Goal: Information Seeking & Learning: Learn about a topic

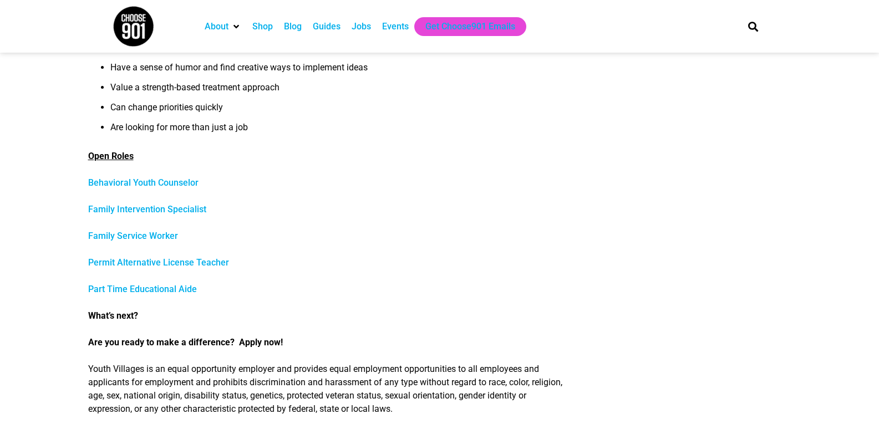
scroll to position [444, 0]
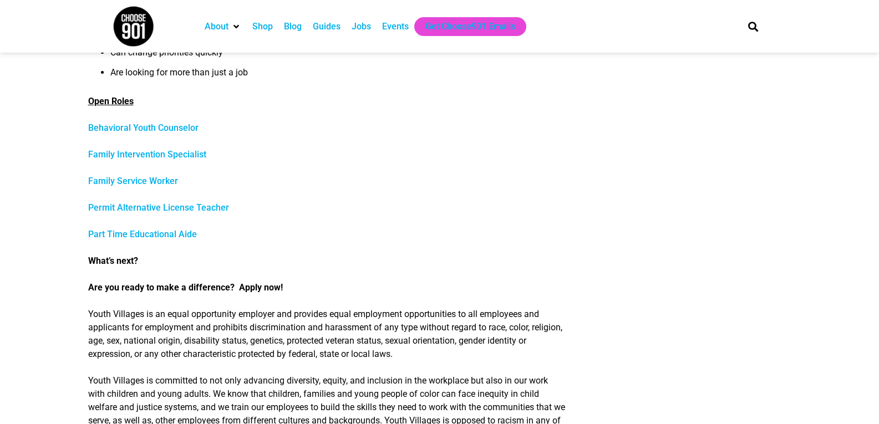
click at [183, 207] on link "Permit Alternative License Teacher" at bounding box center [158, 208] width 141 height 11
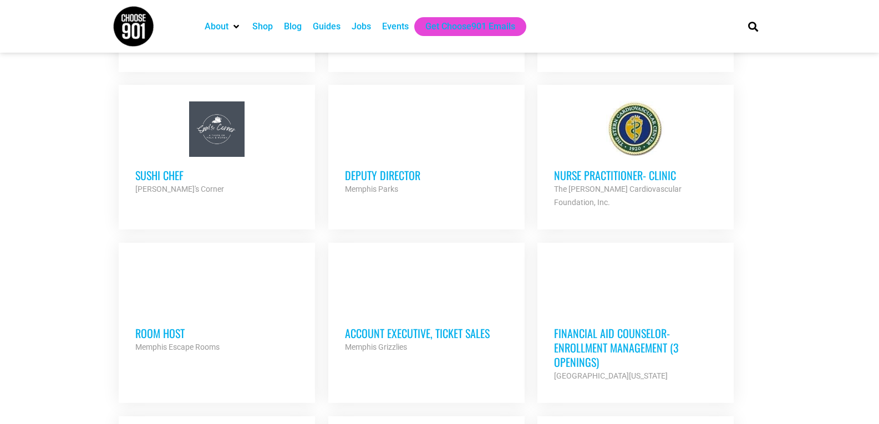
scroll to position [777, 0]
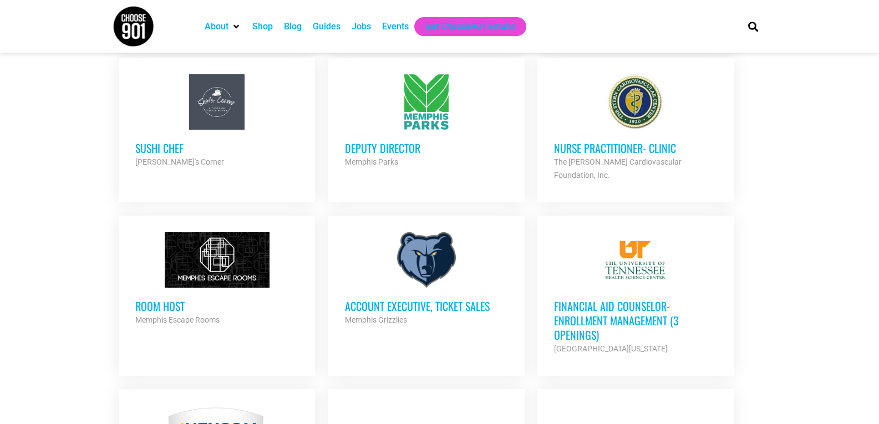
click at [388, 146] on h3 "Deputy Director" at bounding box center [426, 148] width 163 height 14
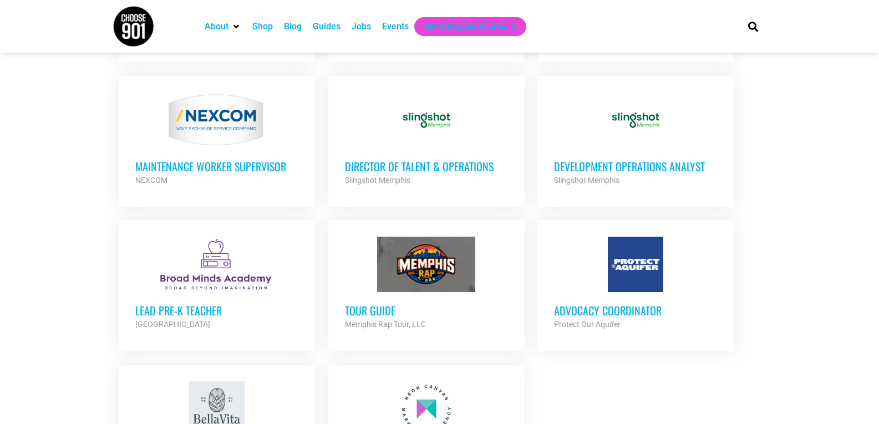
scroll to position [1110, 0]
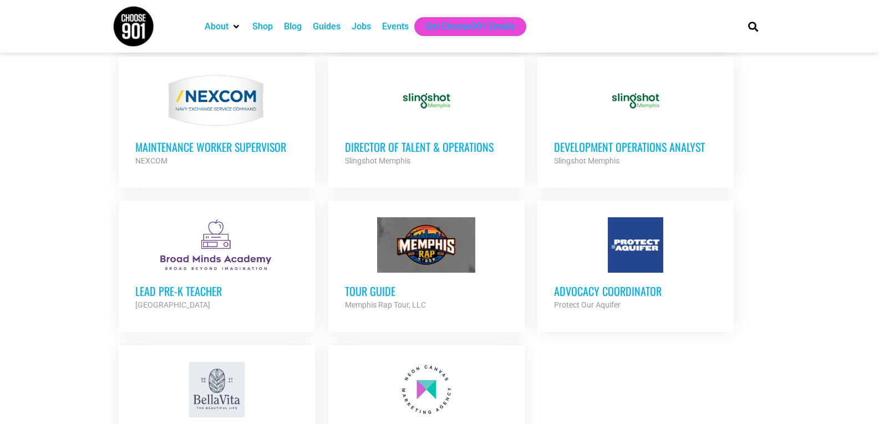
click at [378, 284] on h3 "Tour Guide" at bounding box center [426, 291] width 163 height 14
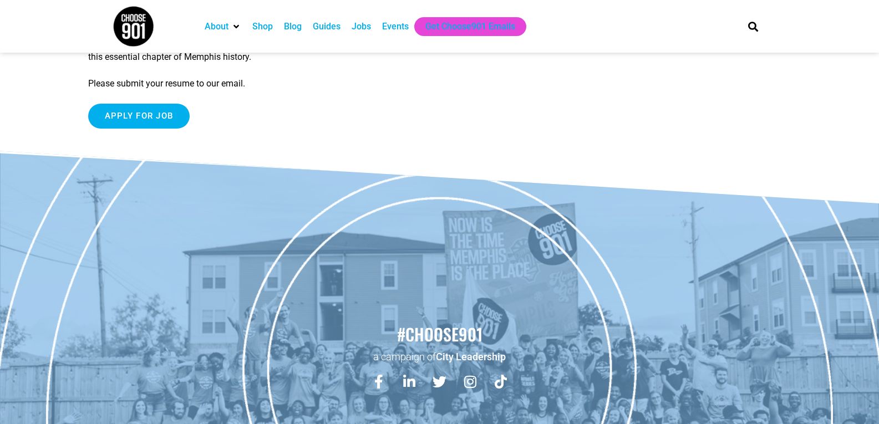
scroll to position [166, 0]
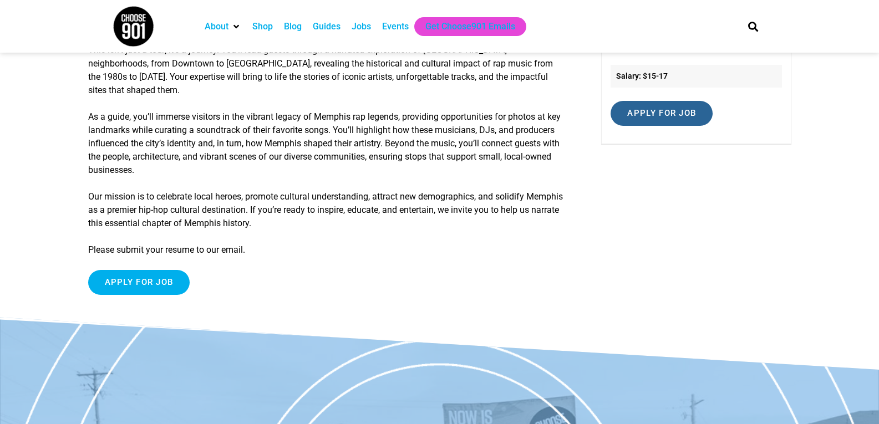
click at [672, 122] on input "Apply for job" at bounding box center [662, 113] width 102 height 25
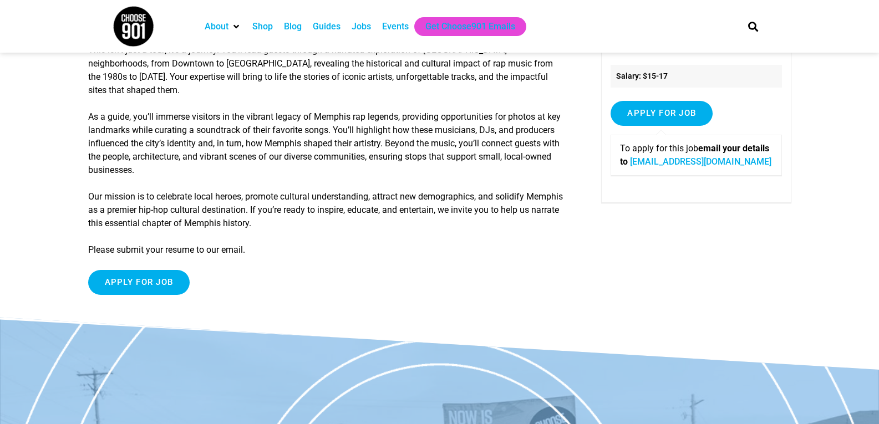
click at [494, 248] on div "Join Our Team: Share the Soul of Memphis Hip-Hop! Are you a performer, a captiv…" at bounding box center [327, 129] width 479 height 349
click at [134, 270] on input "Apply for job" at bounding box center [139, 282] width 102 height 25
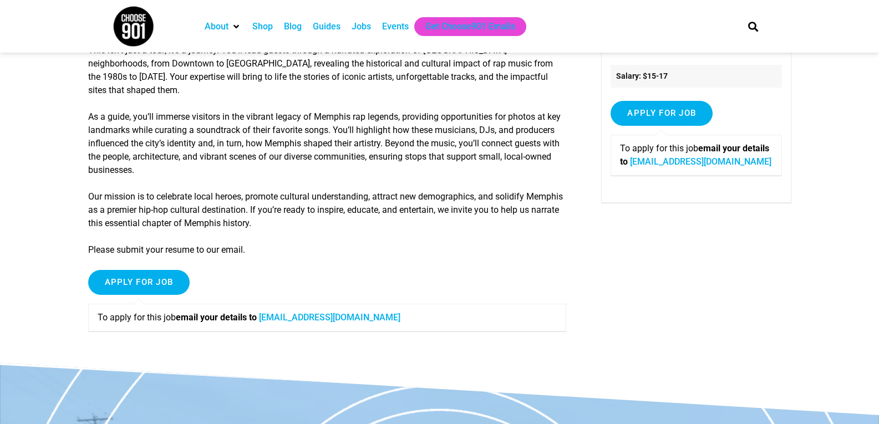
click at [692, 167] on link "team@memphisraptour.com" at bounding box center [700, 161] width 141 height 11
click at [691, 167] on link "team@memphisraptour.com" at bounding box center [700, 161] width 141 height 11
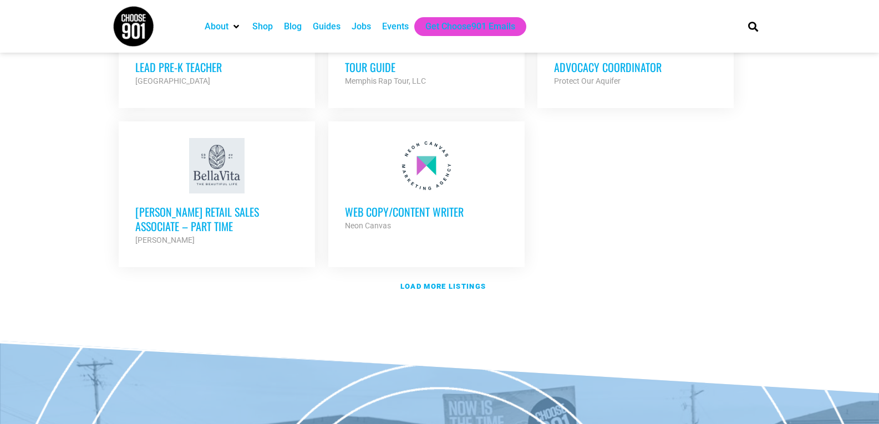
scroll to position [1276, 0]
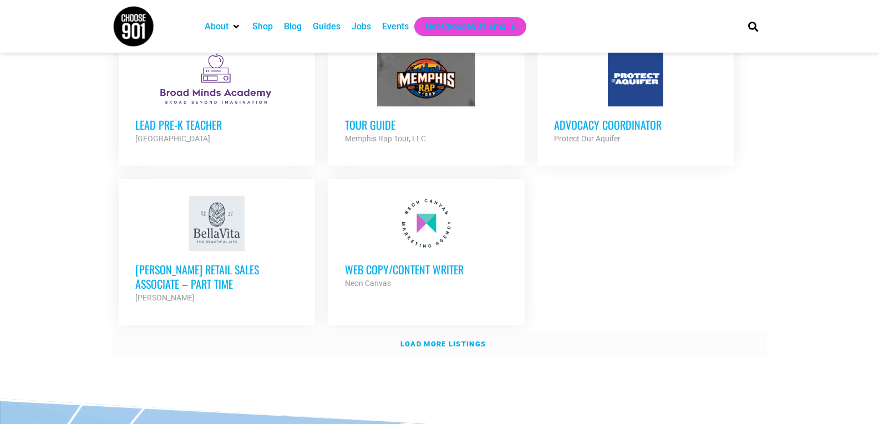
click at [449, 340] on strong "Load more listings" at bounding box center [443, 344] width 85 height 8
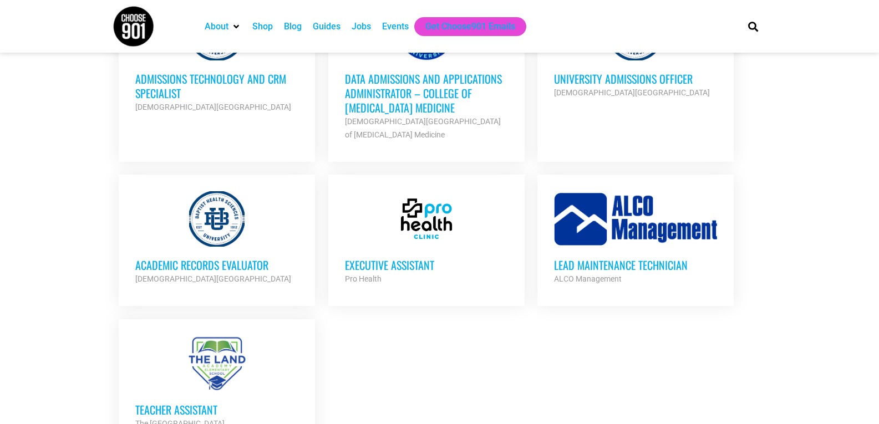
scroll to position [2330, 0]
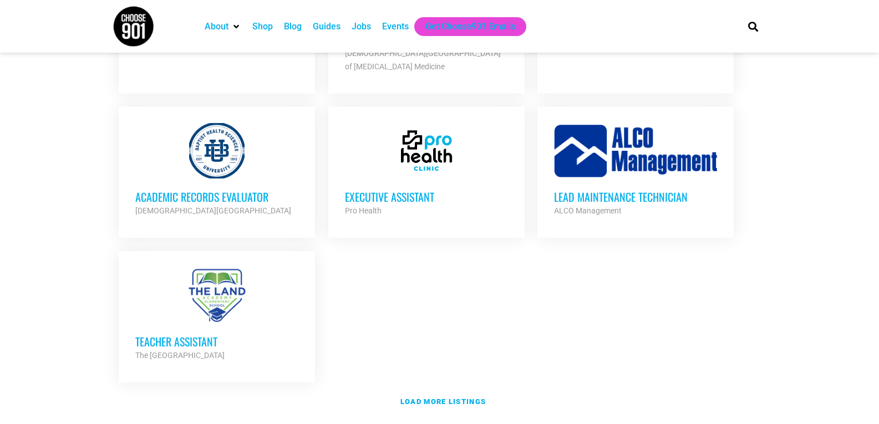
click at [226, 335] on h3 "Teacher Assistant" at bounding box center [216, 342] width 163 height 14
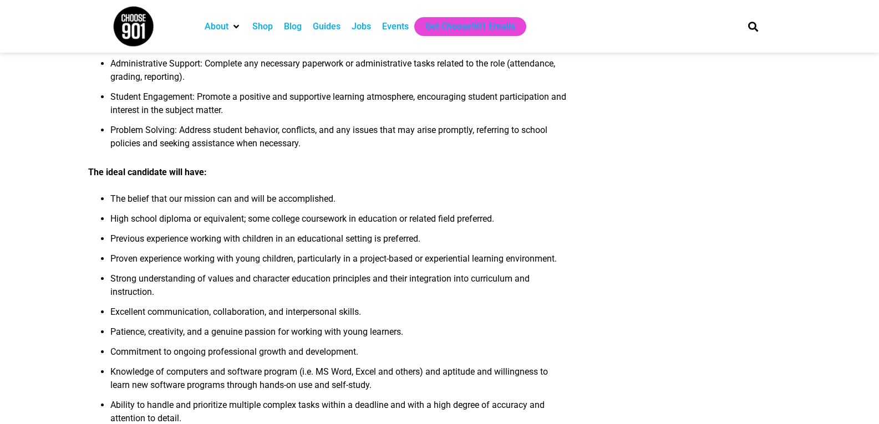
scroll to position [721, 0]
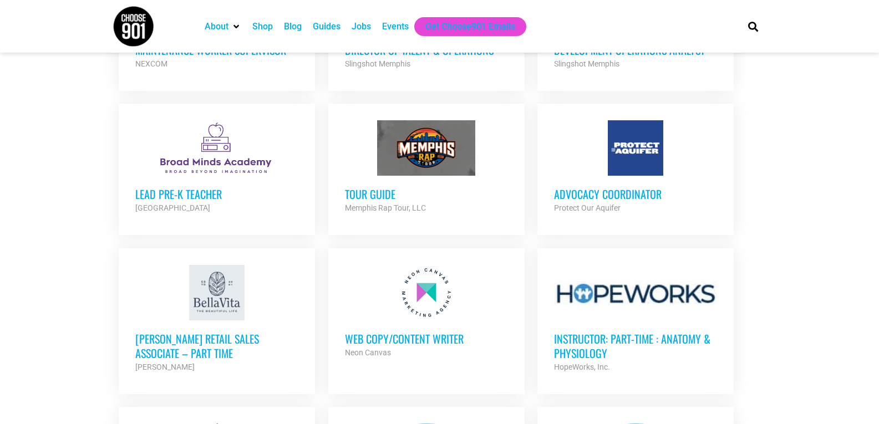
scroll to position [1166, 0]
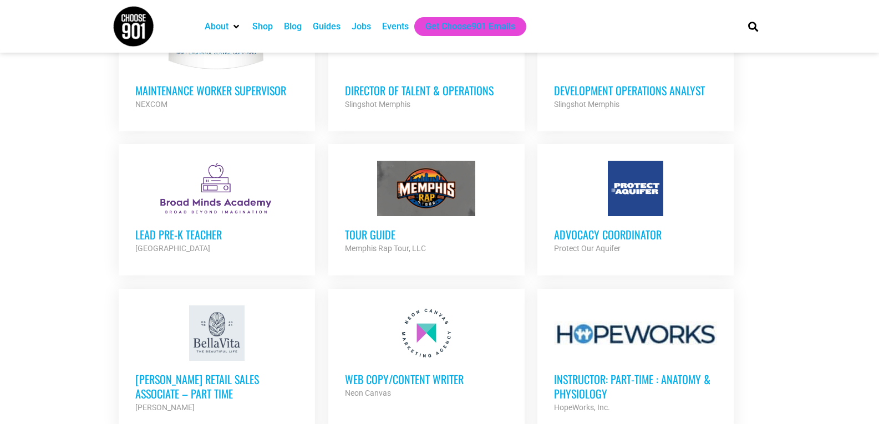
click at [623, 227] on h3 "Advocacy Coordinator" at bounding box center [635, 234] width 163 height 14
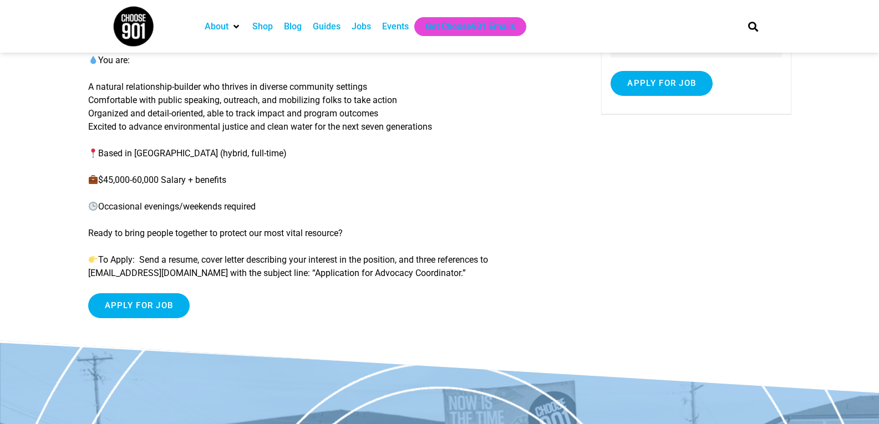
scroll to position [74, 0]
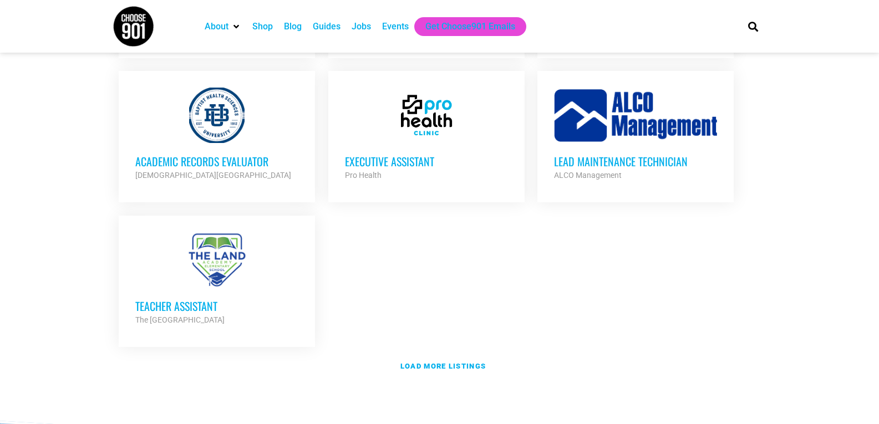
scroll to position [2442, 0]
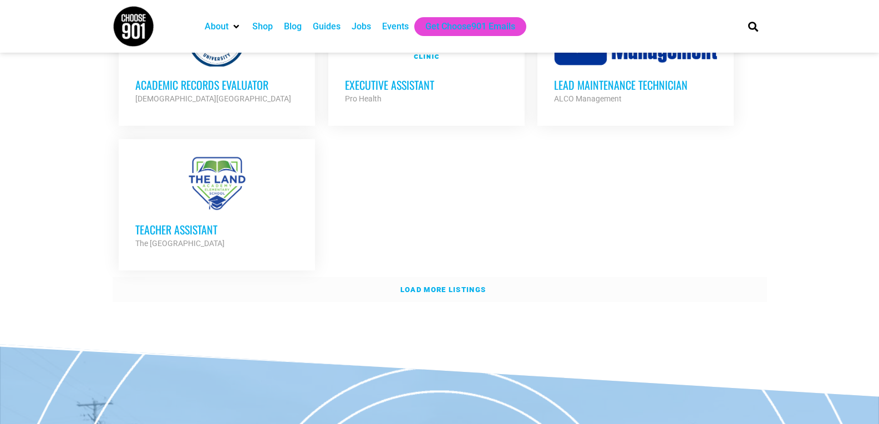
click at [437, 286] on strong "Load more listings" at bounding box center [443, 290] width 85 height 8
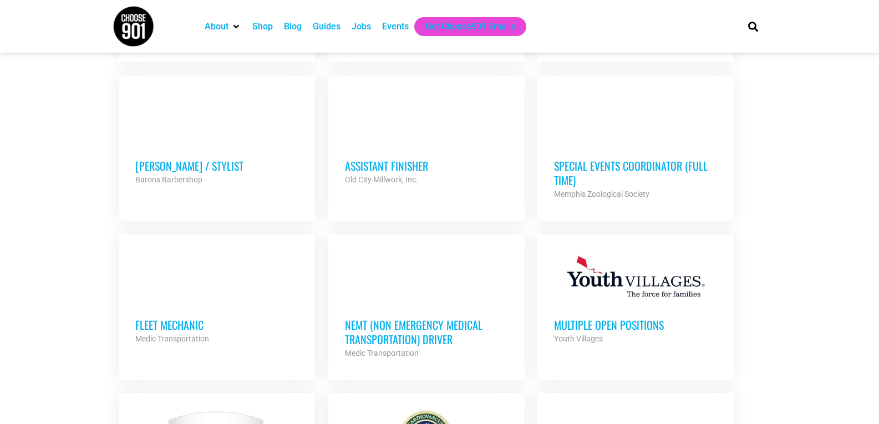
scroll to position [2831, 0]
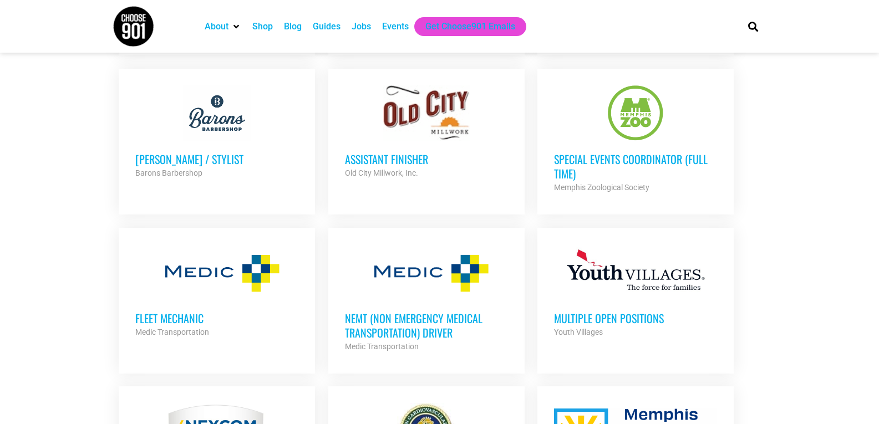
click at [589, 152] on h3 "Special Events Coordinator (Full Time)" at bounding box center [635, 166] width 163 height 29
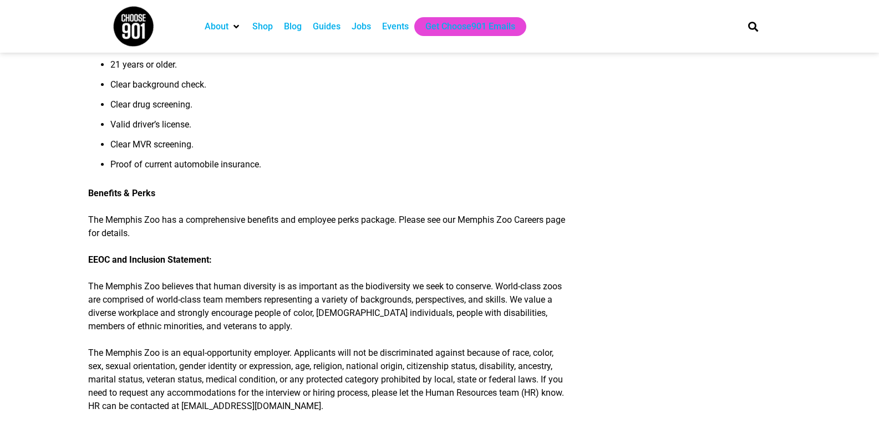
scroll to position [1215, 0]
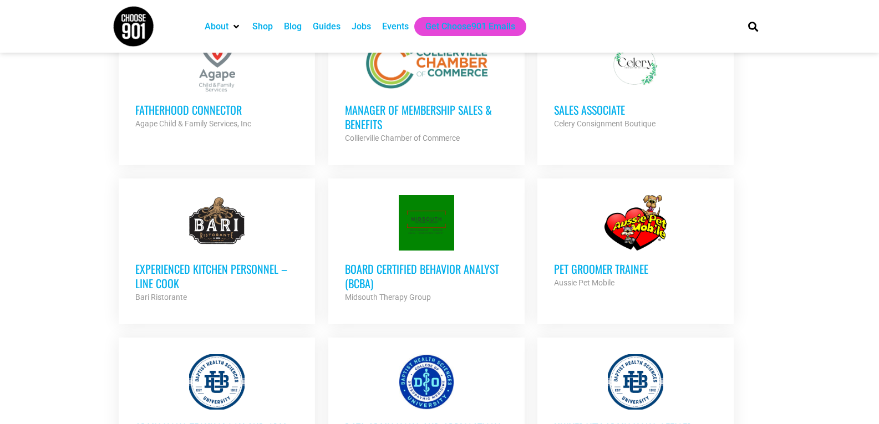
scroll to position [1580, 0]
